Goal: Navigation & Orientation: Go to known website

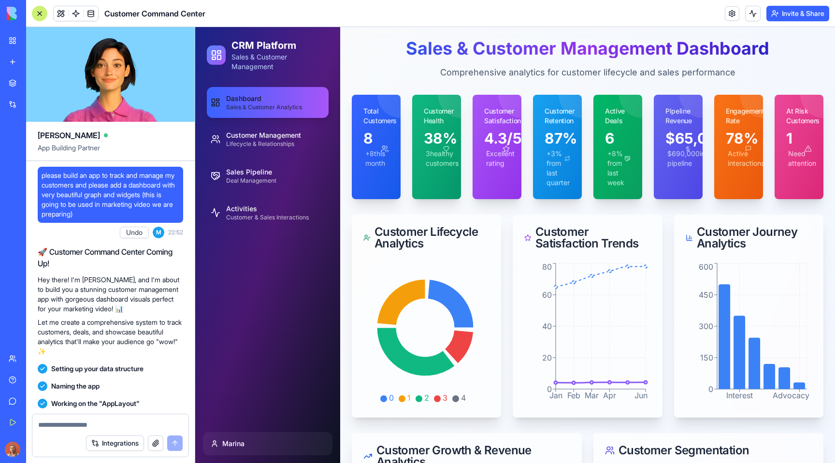
scroll to position [994, 0]
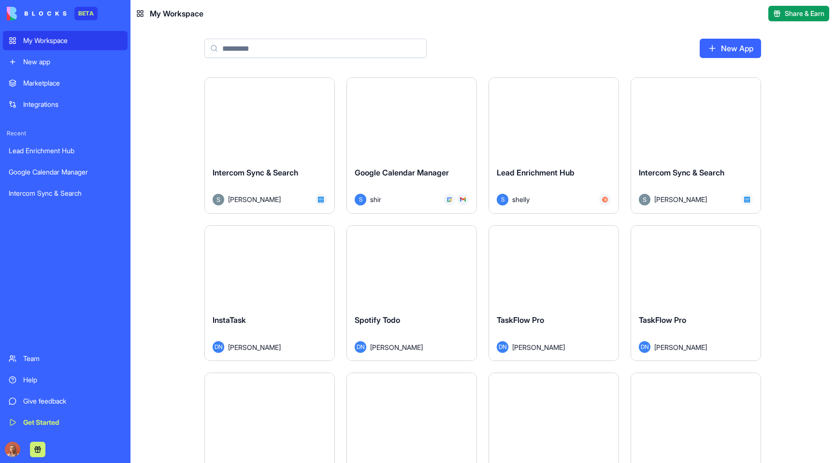
scroll to position [208, 0]
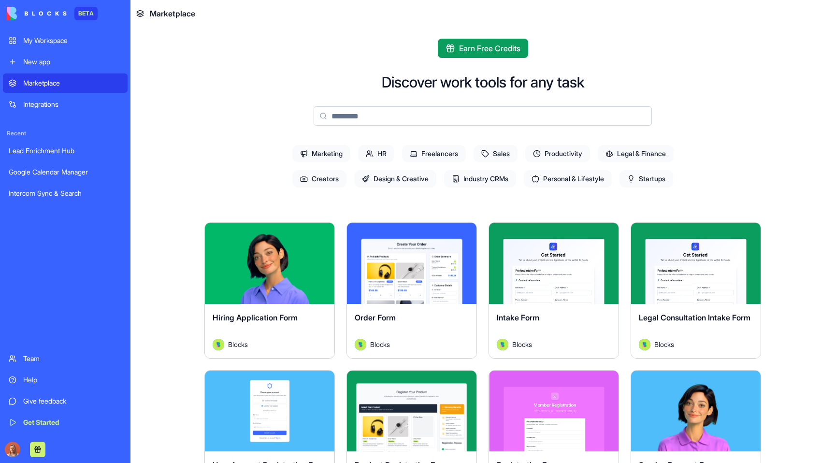
scroll to position [1071, 0]
